Goal: Book appointment/travel/reservation

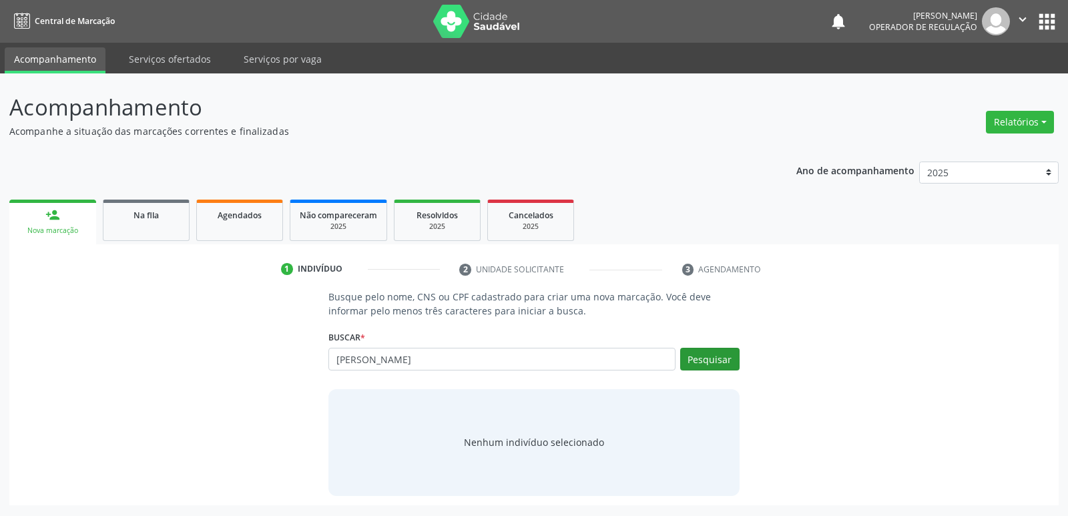
type input "[PERSON_NAME]"
click at [722, 358] on button "Pesquisar" at bounding box center [709, 359] width 59 height 23
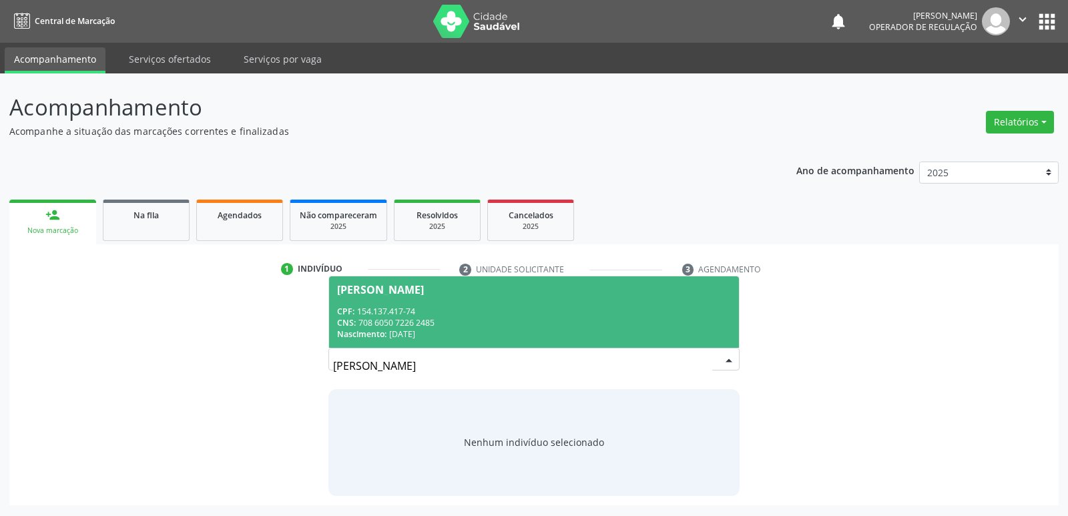
click at [487, 302] on span "[PERSON_NAME] CPF: 154.137.417-74 CNS: 708 6050 7226 2485 Nascimento: [DATE]" at bounding box center [533, 311] width 409 height 71
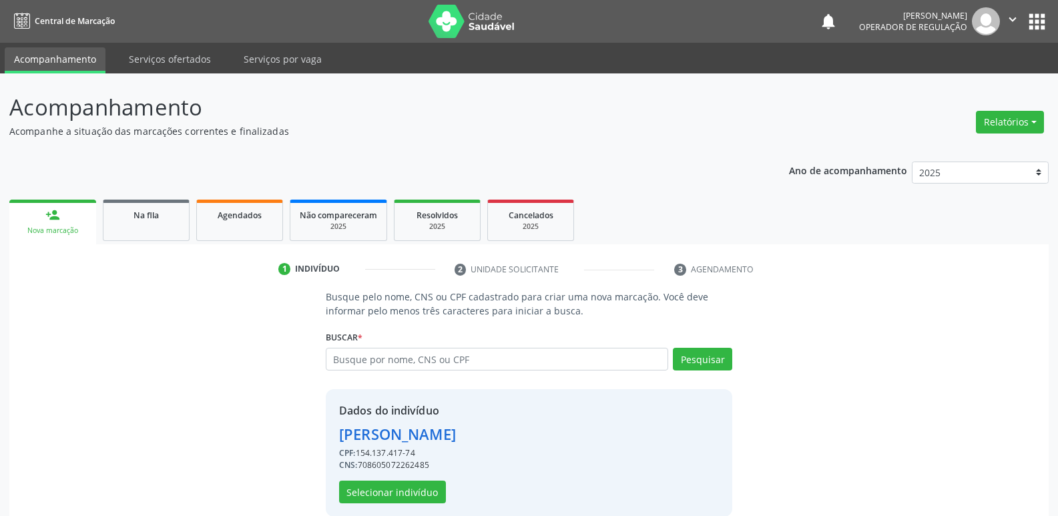
scroll to position [19, 0]
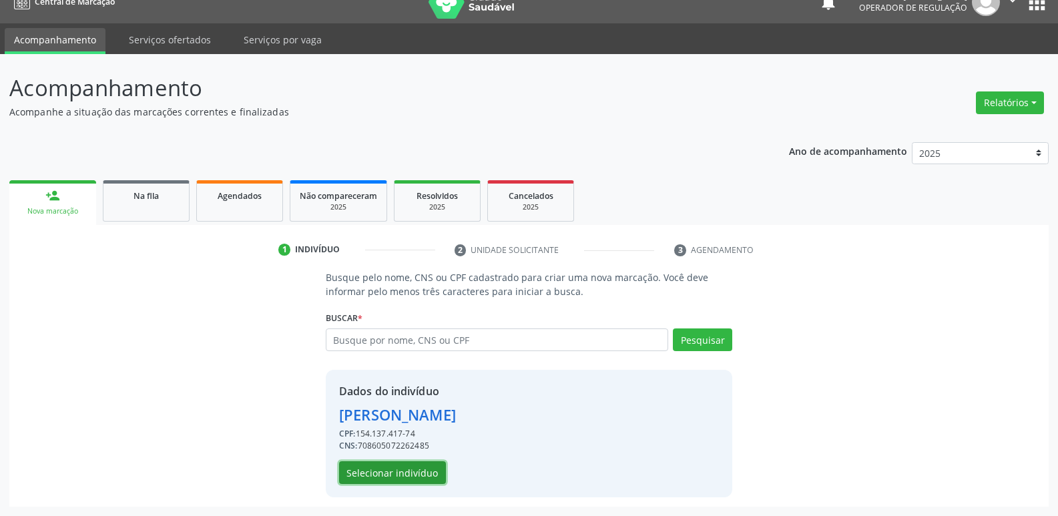
click at [415, 476] on button "Selecionar indivíduo" at bounding box center [392, 472] width 107 height 23
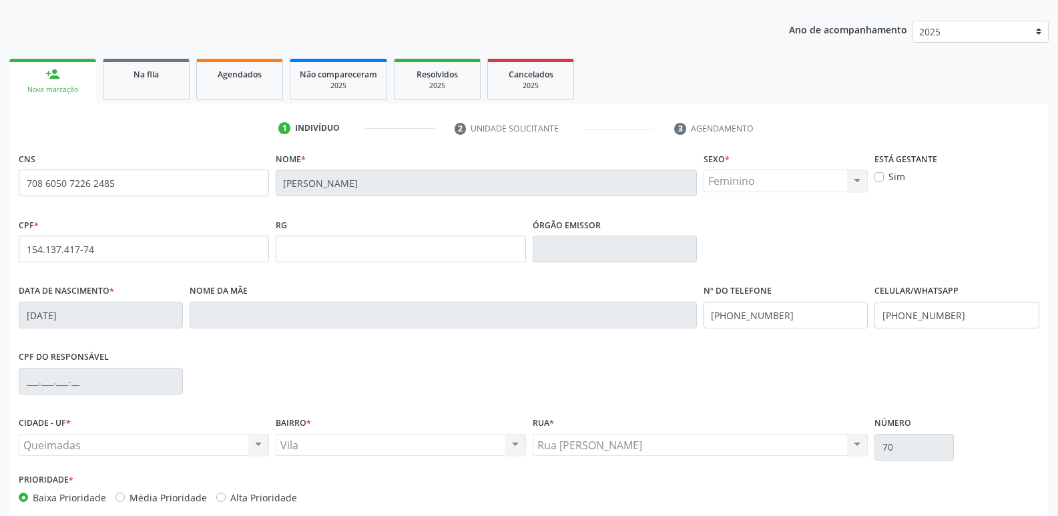
scroll to position [208, 0]
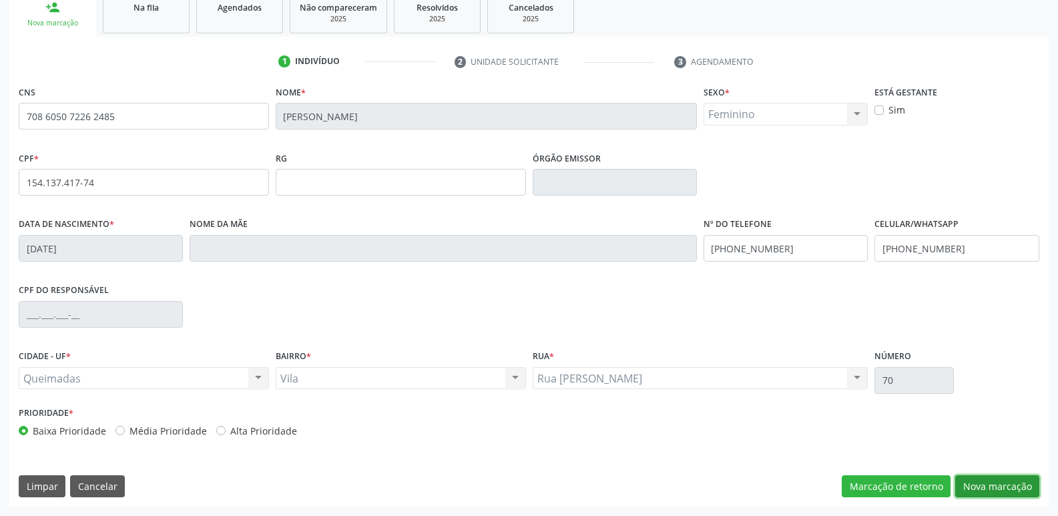
click at [1009, 486] on button "Nova marcação" at bounding box center [998, 486] width 84 height 23
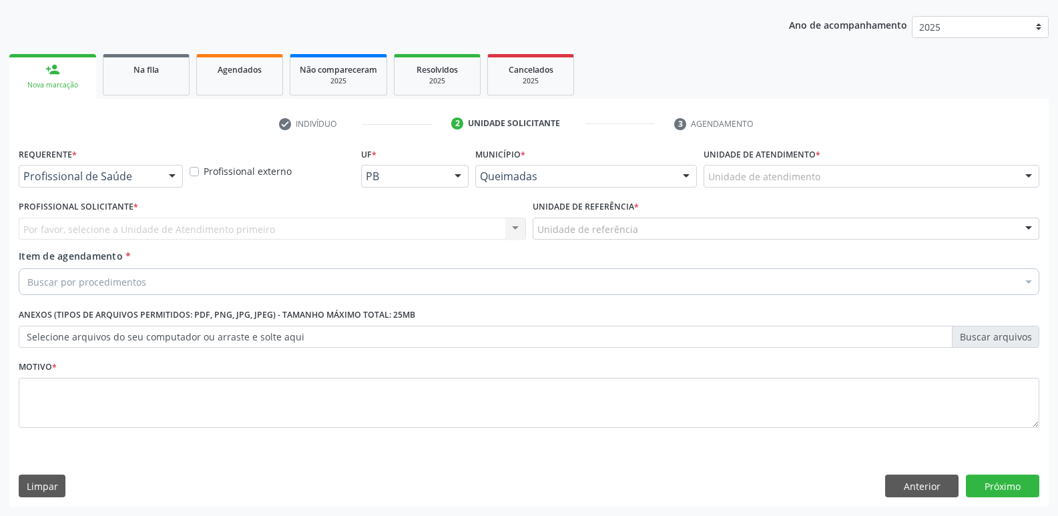
scroll to position [146, 0]
drag, startPoint x: 138, startPoint y: 178, endPoint x: 140, endPoint y: 221, distance: 42.8
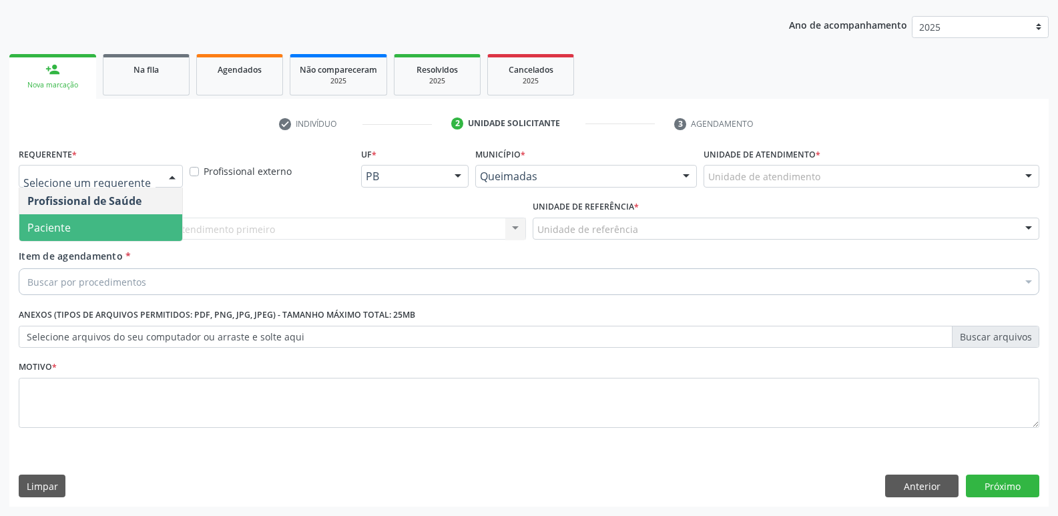
drag, startPoint x: 139, startPoint y: 232, endPoint x: 157, endPoint y: 235, distance: 18.3
click at [144, 232] on span "Paciente" at bounding box center [100, 227] width 163 height 27
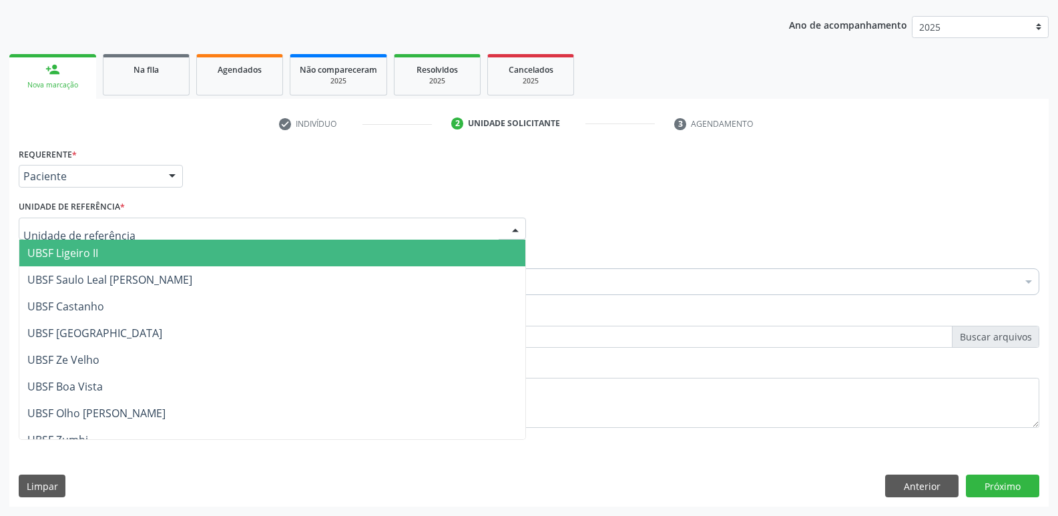
click at [172, 232] on div at bounding box center [272, 229] width 507 height 23
click at [173, 264] on span "UBSF Ligeiro II" at bounding box center [272, 253] width 506 height 27
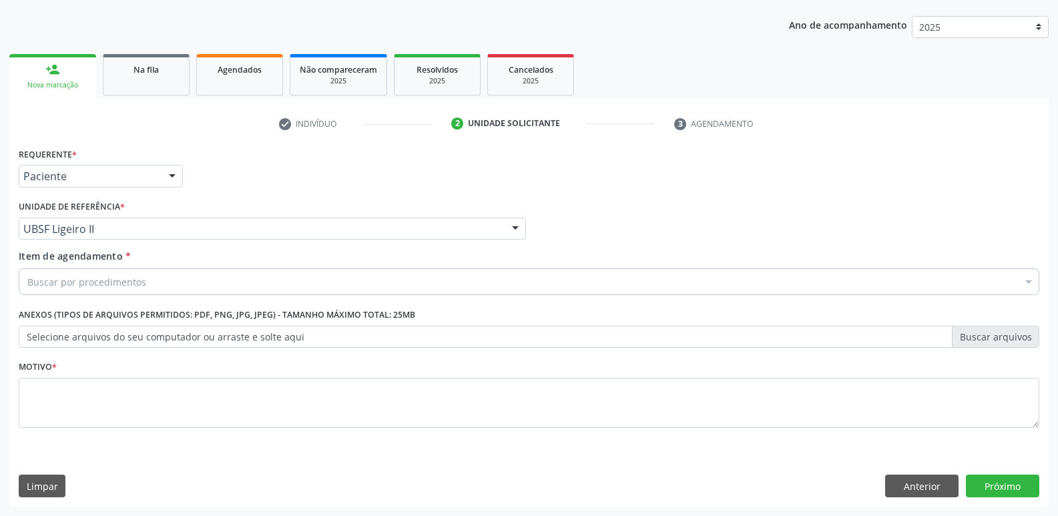
click at [169, 287] on div "Buscar por procedimentos" at bounding box center [529, 281] width 1021 height 27
click at [42, 280] on input "nueuro" at bounding box center [522, 281] width 990 height 27
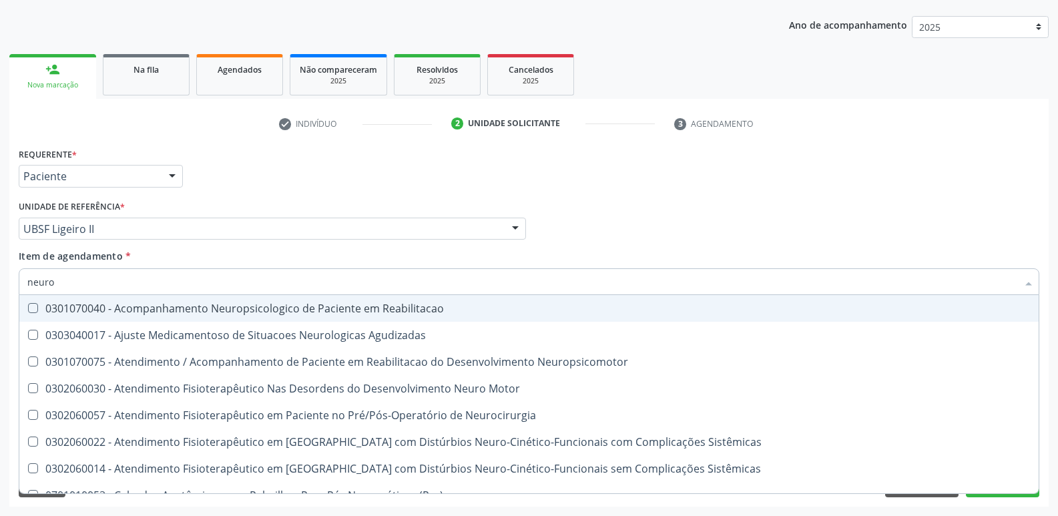
click at [234, 271] on input "neuro" at bounding box center [522, 281] width 990 height 27
type input "neurop"
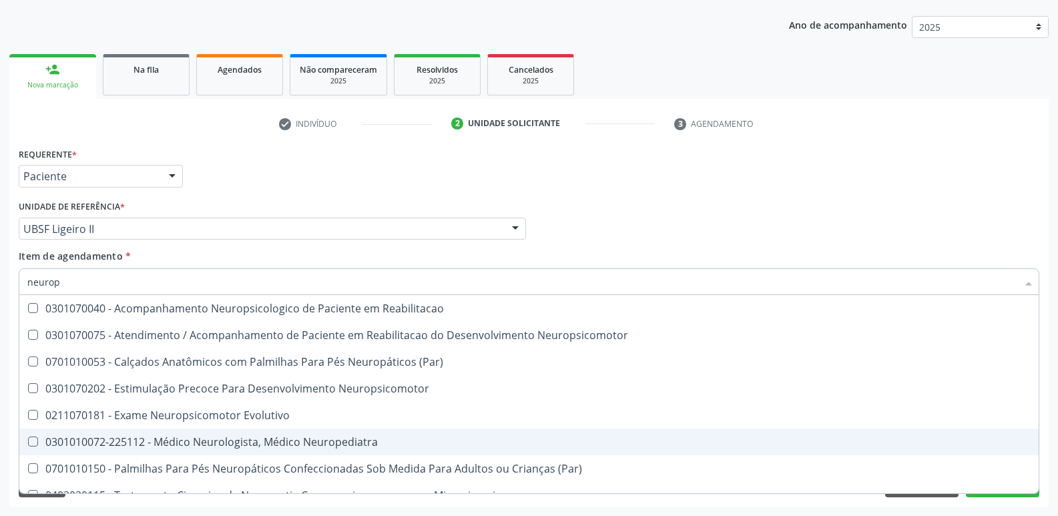
drag, startPoint x: 256, startPoint y: 445, endPoint x: 337, endPoint y: 321, distance: 148.0
click at [256, 444] on div "0301010072-225112 - Médico Neurologista, Médico Neuropediatra" at bounding box center [529, 442] width 1004 height 11
checkbox Neuropediatra "true"
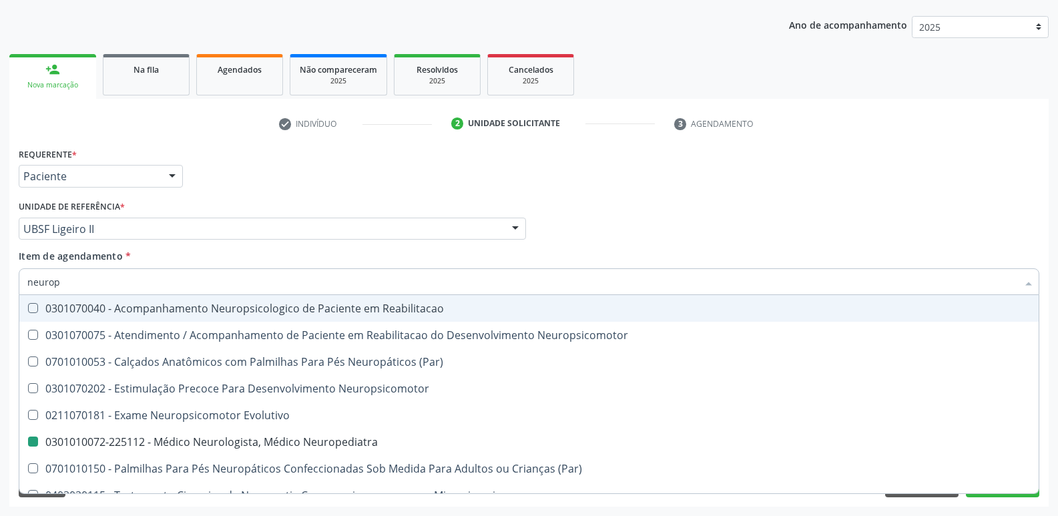
drag, startPoint x: 396, startPoint y: 208, endPoint x: 411, endPoint y: 193, distance: 21.3
click at [400, 202] on div "Unidade de referência * UBSF Ligeiro II UBSF Ligeiro II UBSF Saulo Leal [PERSON…" at bounding box center [272, 218] width 507 height 43
checkbox Neuropsicomotor "true"
checkbox Neuropediatra "false"
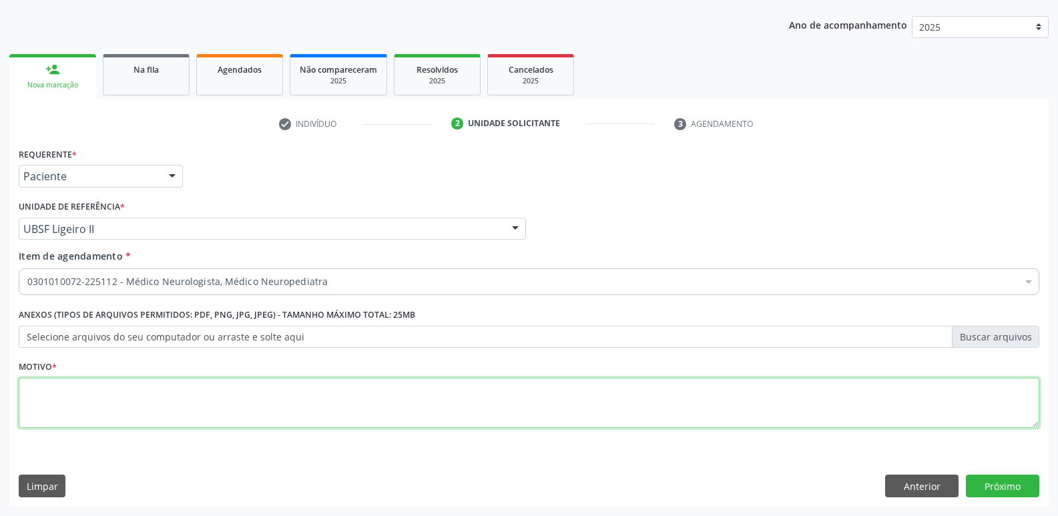
click at [262, 385] on textarea at bounding box center [529, 403] width 1021 height 51
type textarea "fd"
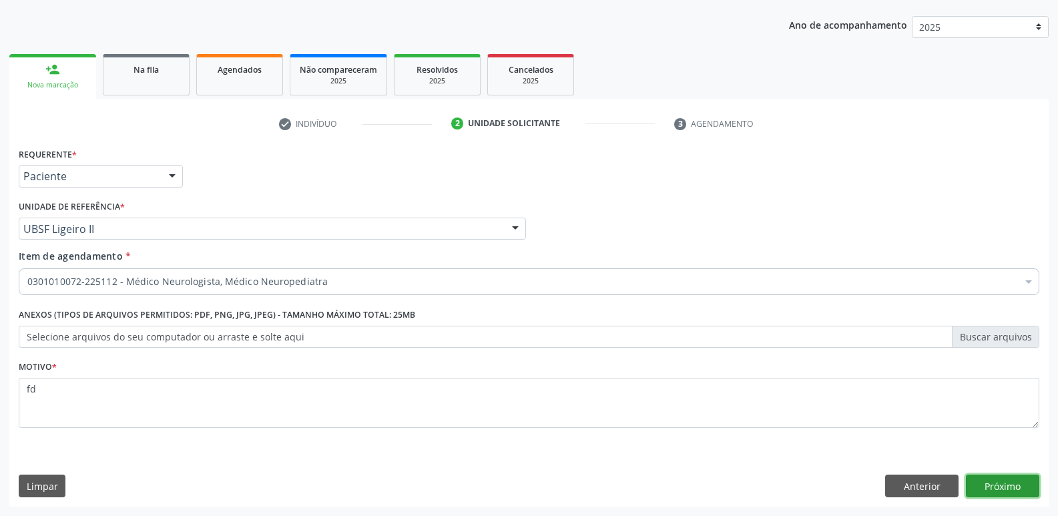
click at [980, 480] on button "Próximo" at bounding box center [1002, 486] width 73 height 23
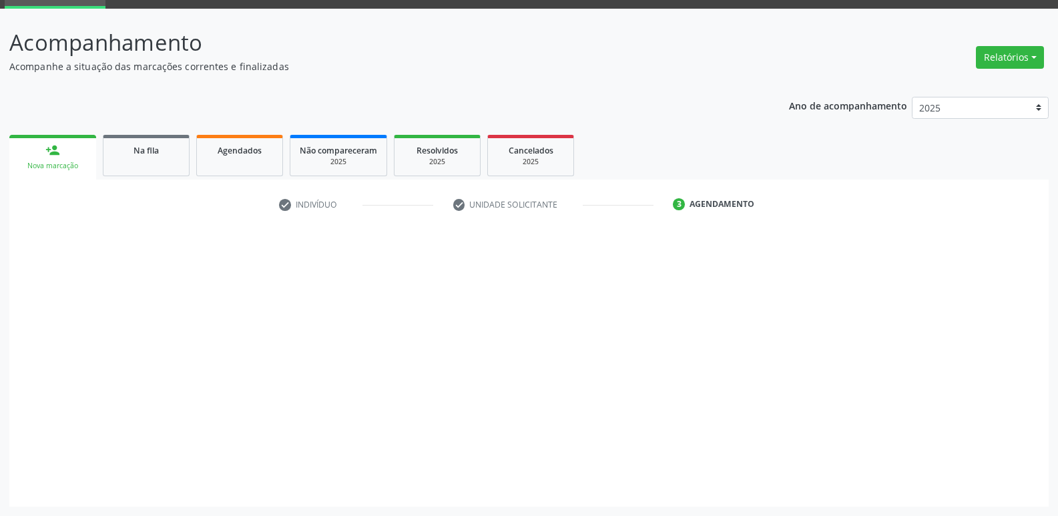
scroll to position [65, 0]
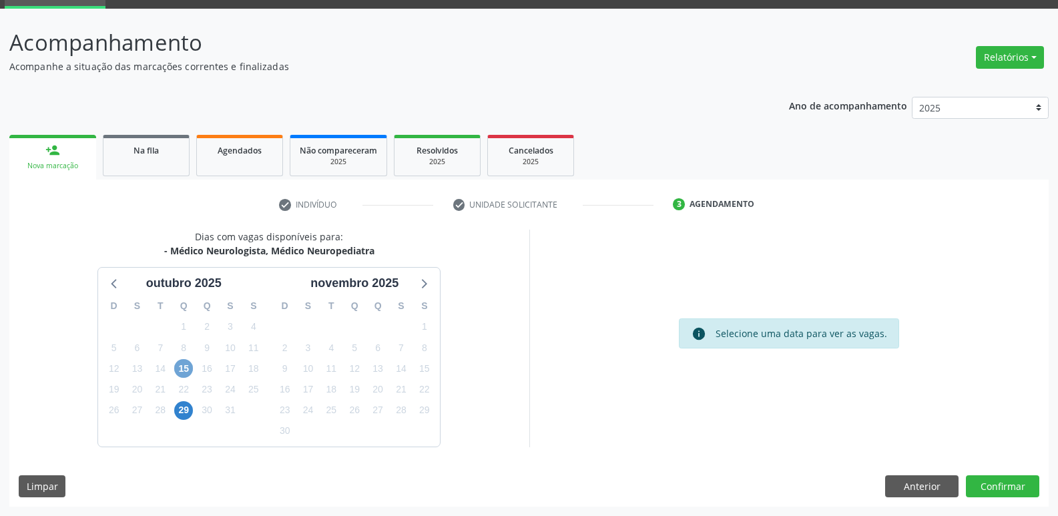
click at [186, 360] on span "15" at bounding box center [183, 368] width 19 height 19
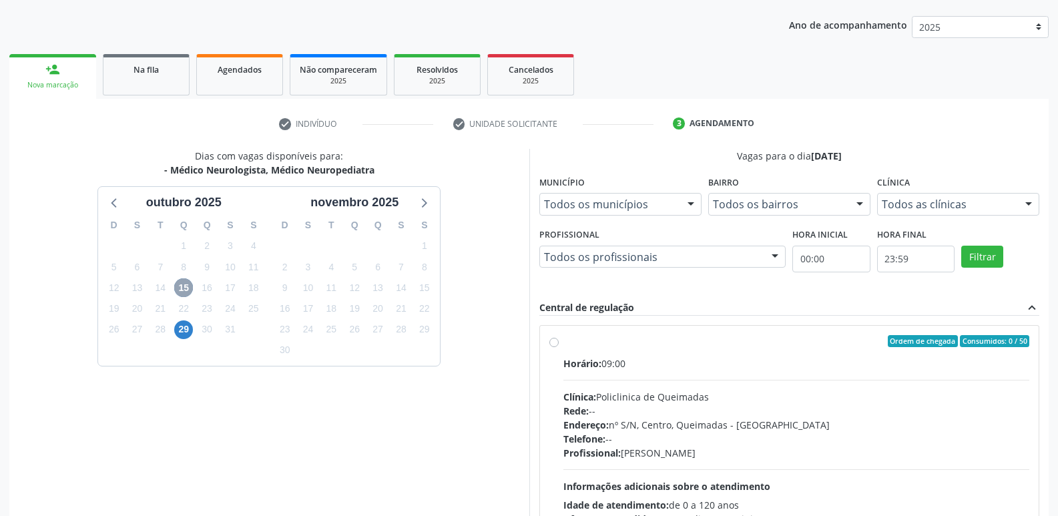
scroll to position [258, 0]
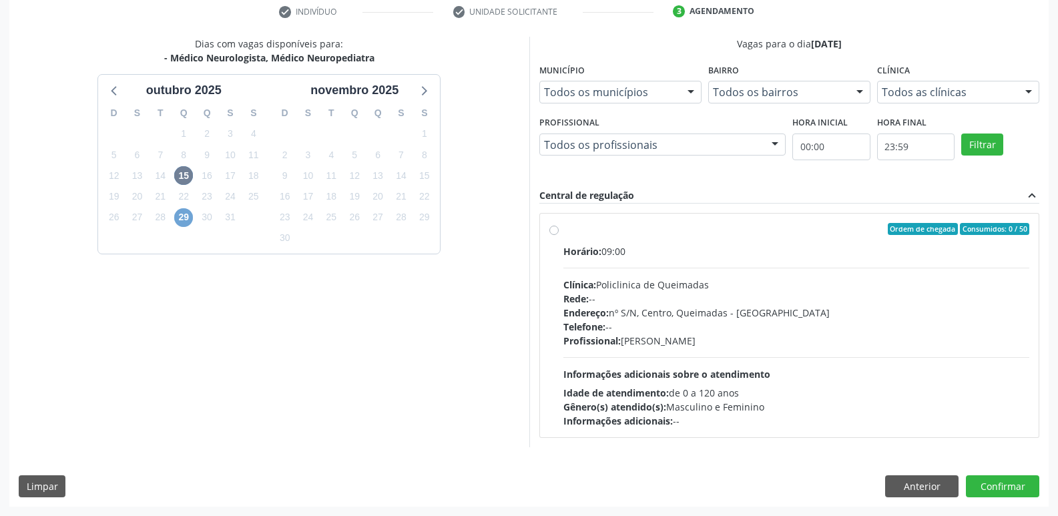
click at [189, 217] on span "29" at bounding box center [183, 217] width 19 height 19
click at [179, 174] on span "15" at bounding box center [183, 175] width 19 height 19
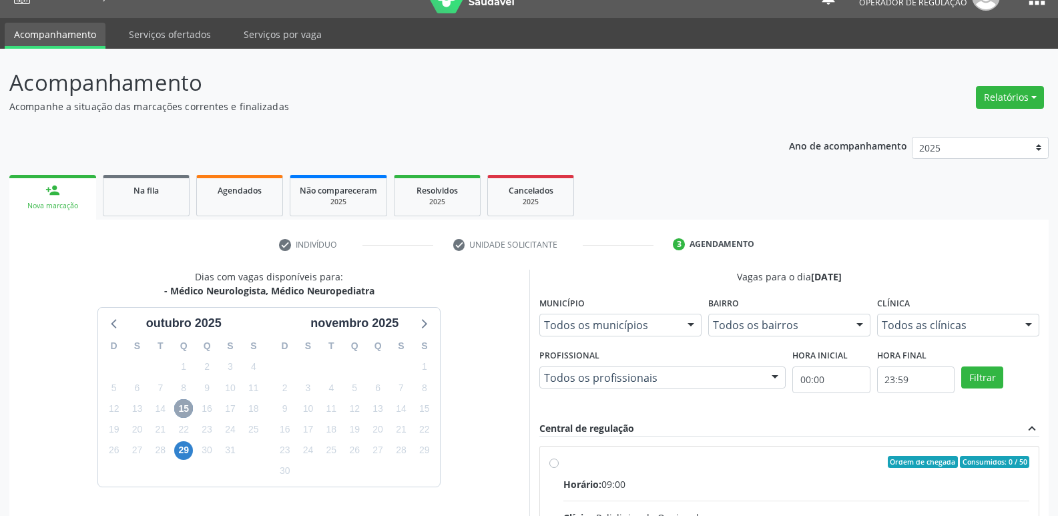
scroll to position [0, 0]
